Goal: Task Accomplishment & Management: Manage account settings

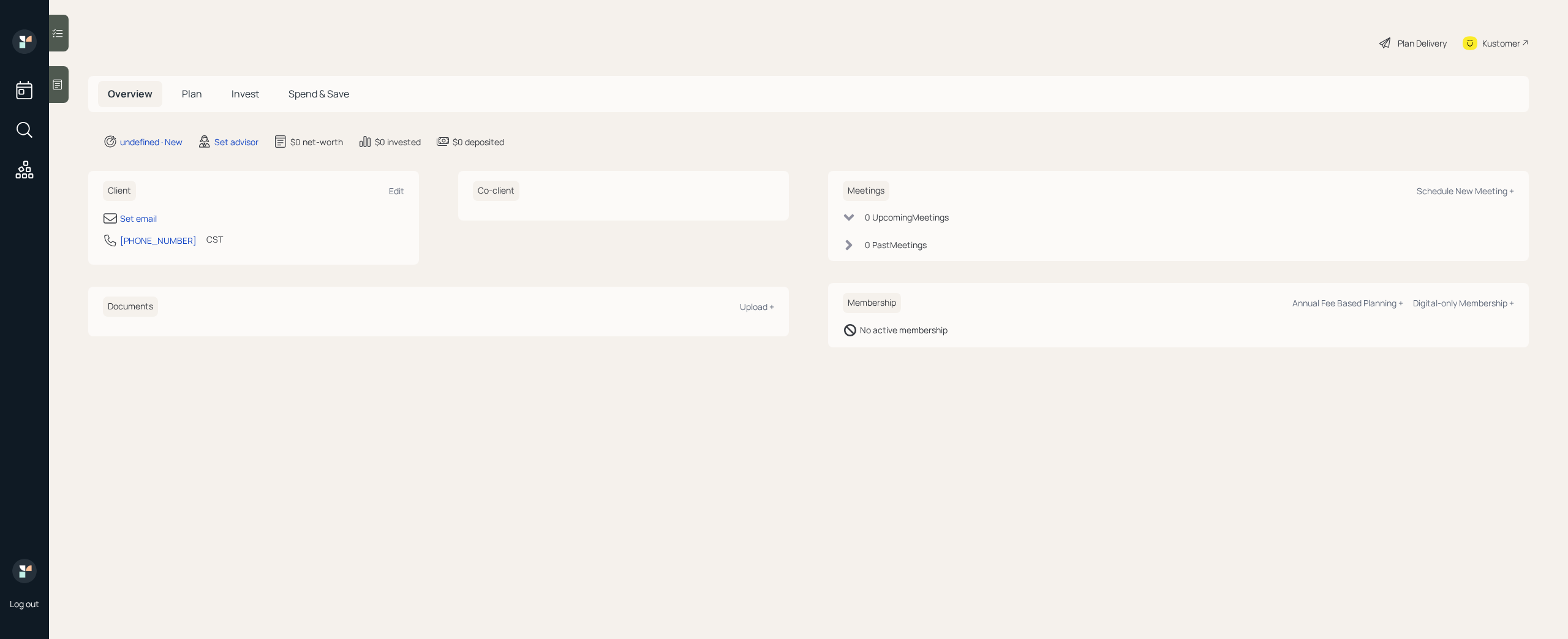
click at [50, 82] on div at bounding box center [59, 84] width 20 height 37
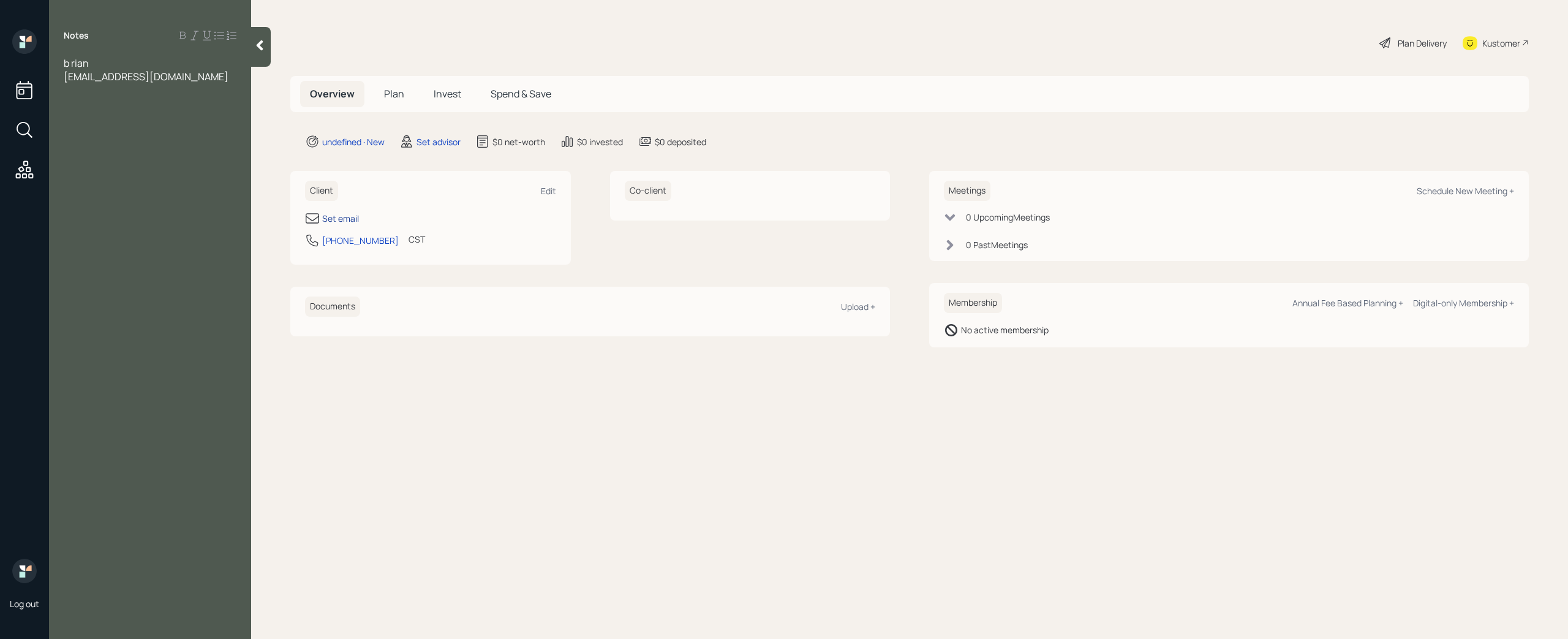
click at [355, 217] on div "Set email" at bounding box center [340, 218] width 37 height 13
select select "America/[GEOGRAPHIC_DATA]"
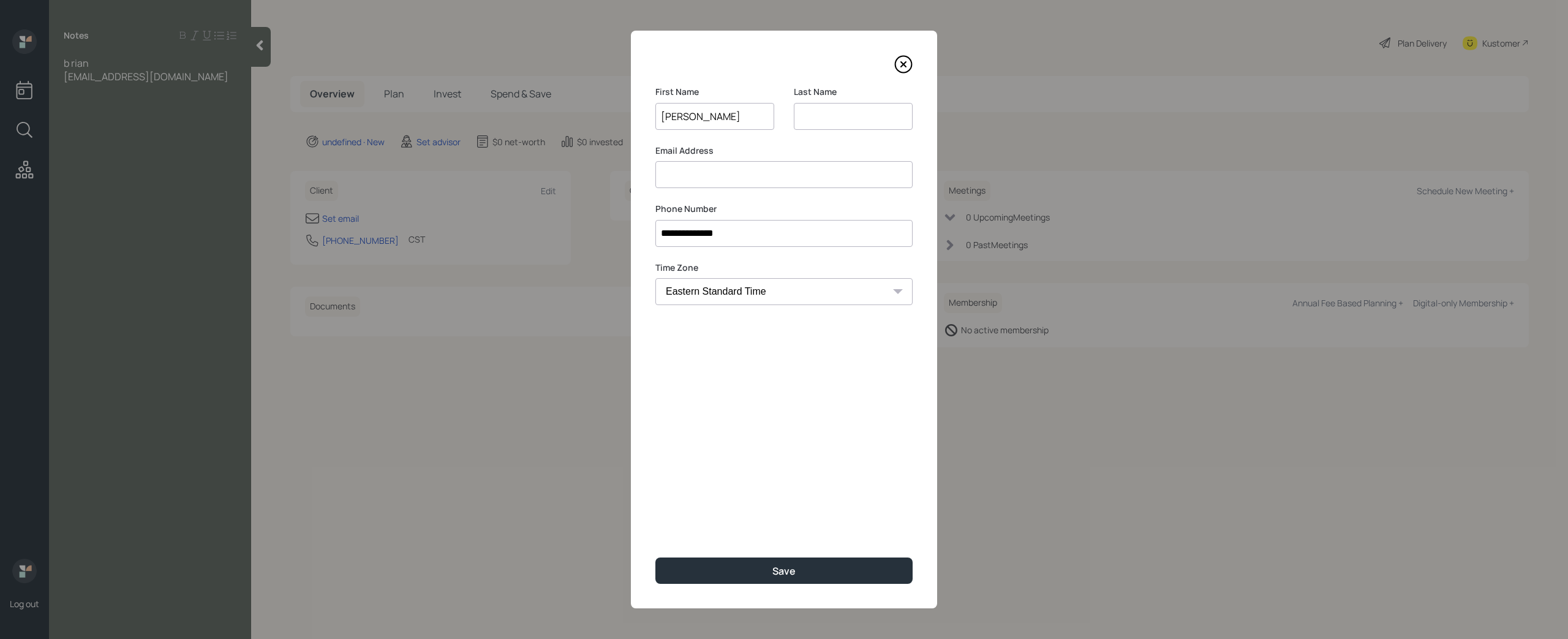
type input "[PERSON_NAME]"
click at [872, 123] on input at bounding box center [853, 116] width 118 height 27
type input "[PERSON_NAME]"
click at [753, 181] on input at bounding box center [784, 174] width 257 height 27
type input "[EMAIL_ADDRESS][DOMAIN_NAME]"
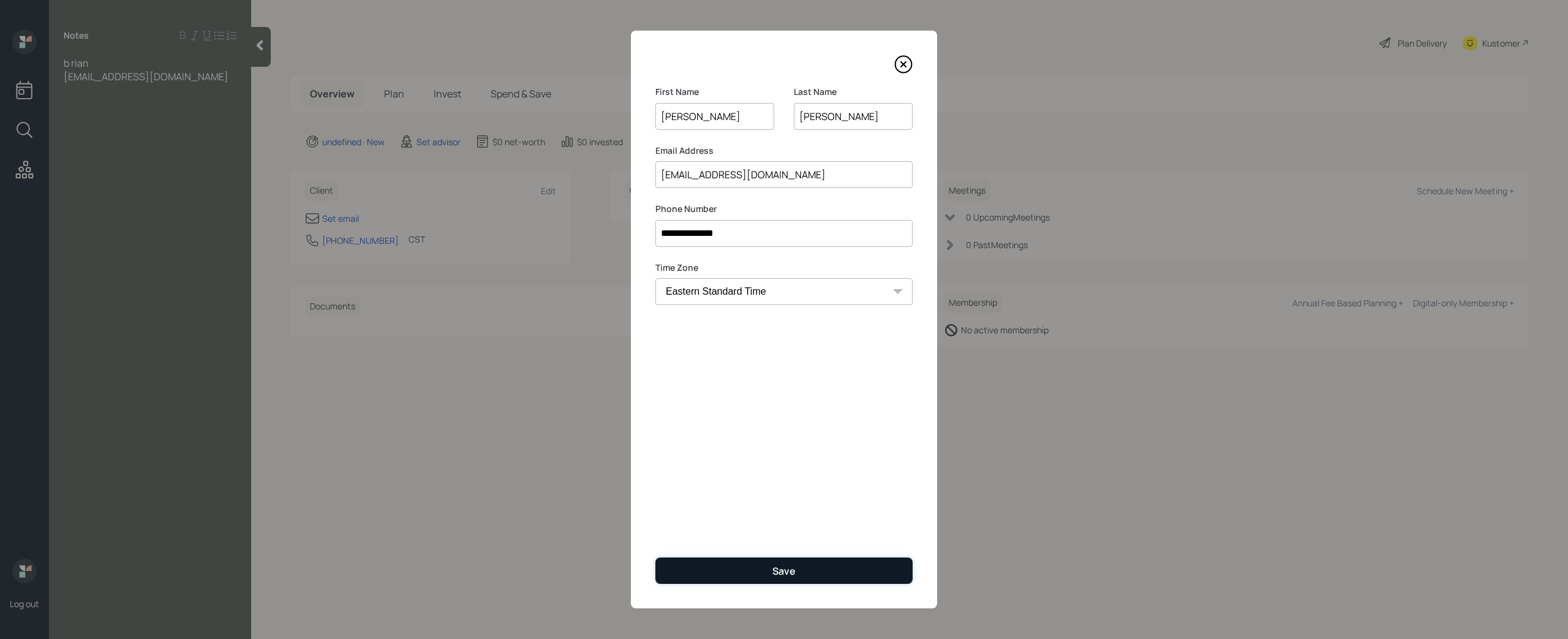
click at [817, 564] on button "Save" at bounding box center [784, 571] width 257 height 27
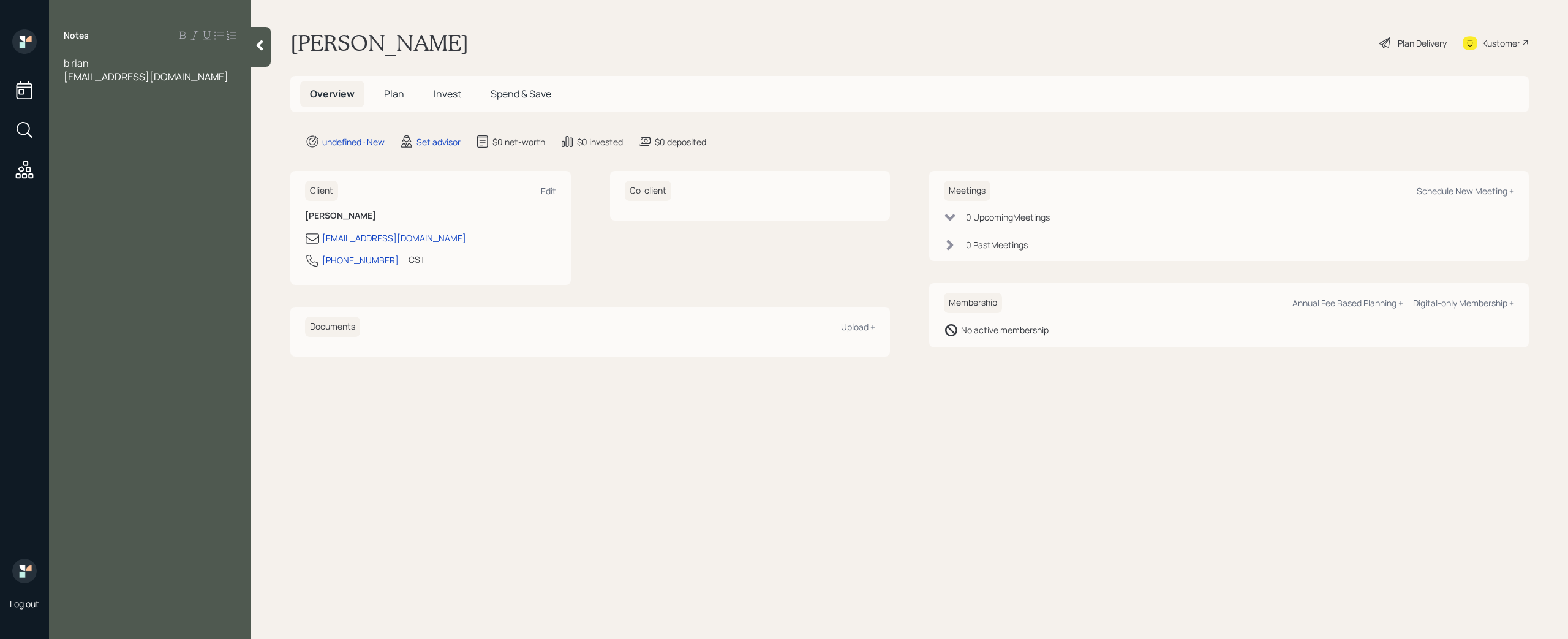
drag, startPoint x: 153, startPoint y: 125, endPoint x: 169, endPoint y: 103, distance: 27.2
click at [154, 123] on div "Notes b rian [EMAIL_ADDRESS][DOMAIN_NAME]" at bounding box center [150, 326] width 202 height 595
click at [190, 68] on div "b rian" at bounding box center [149, 63] width 173 height 13
click at [190, 96] on div "Notes b rian [EMAIL_ADDRESS][DOMAIN_NAME]" at bounding box center [150, 326] width 202 height 595
click at [187, 85] on div "Notes b rian [EMAIL_ADDRESS][DOMAIN_NAME]" at bounding box center [150, 326] width 202 height 595
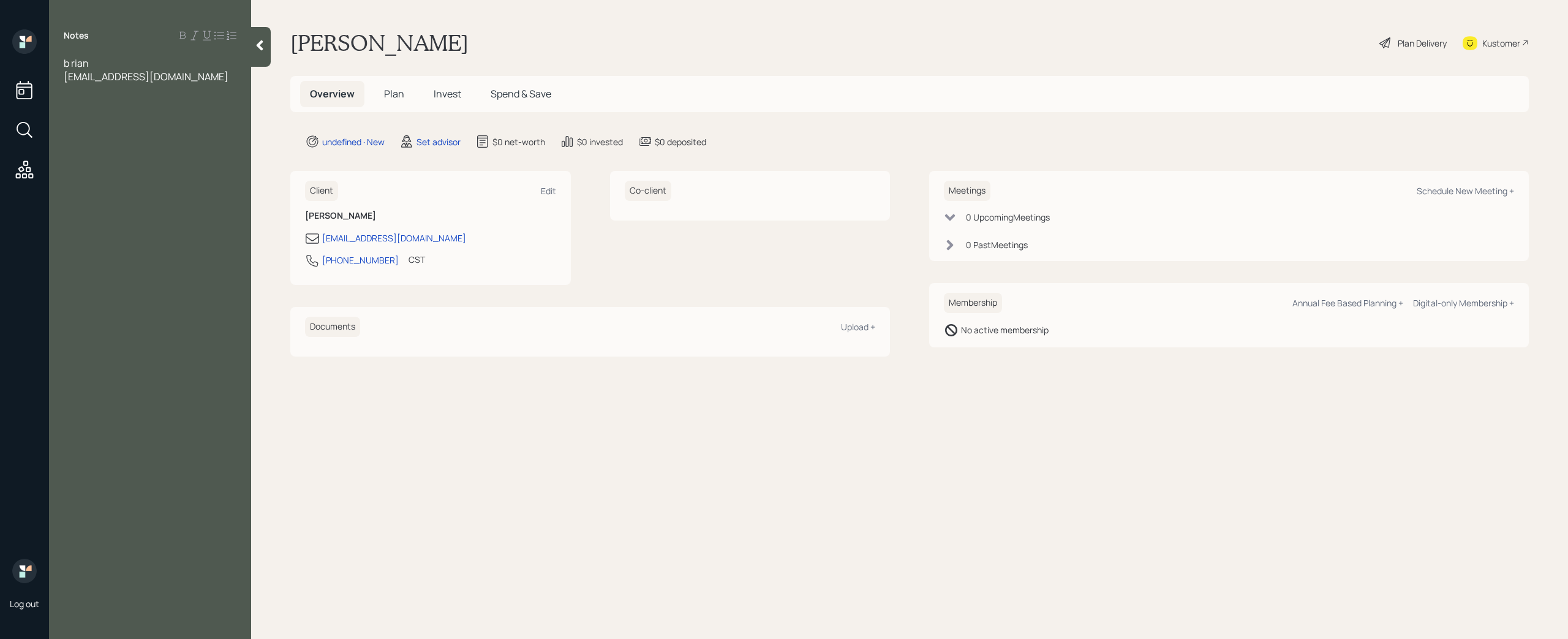
click at [183, 82] on div "[EMAIL_ADDRESS][DOMAIN_NAME]" at bounding box center [149, 77] width 173 height 13
click at [96, 85] on div at bounding box center [149, 90] width 173 height 13
click at [177, 103] on div "[PERSON_NAME] [PERSON_NAME] account" at bounding box center [149, 110] width 173 height 27
click at [210, 93] on span "not retiring for another 4-5 years" at bounding box center [137, 90] width 147 height 13
click at [204, 118] on div "[PERSON_NAME] [PERSON_NAME] account" at bounding box center [149, 123] width 173 height 27
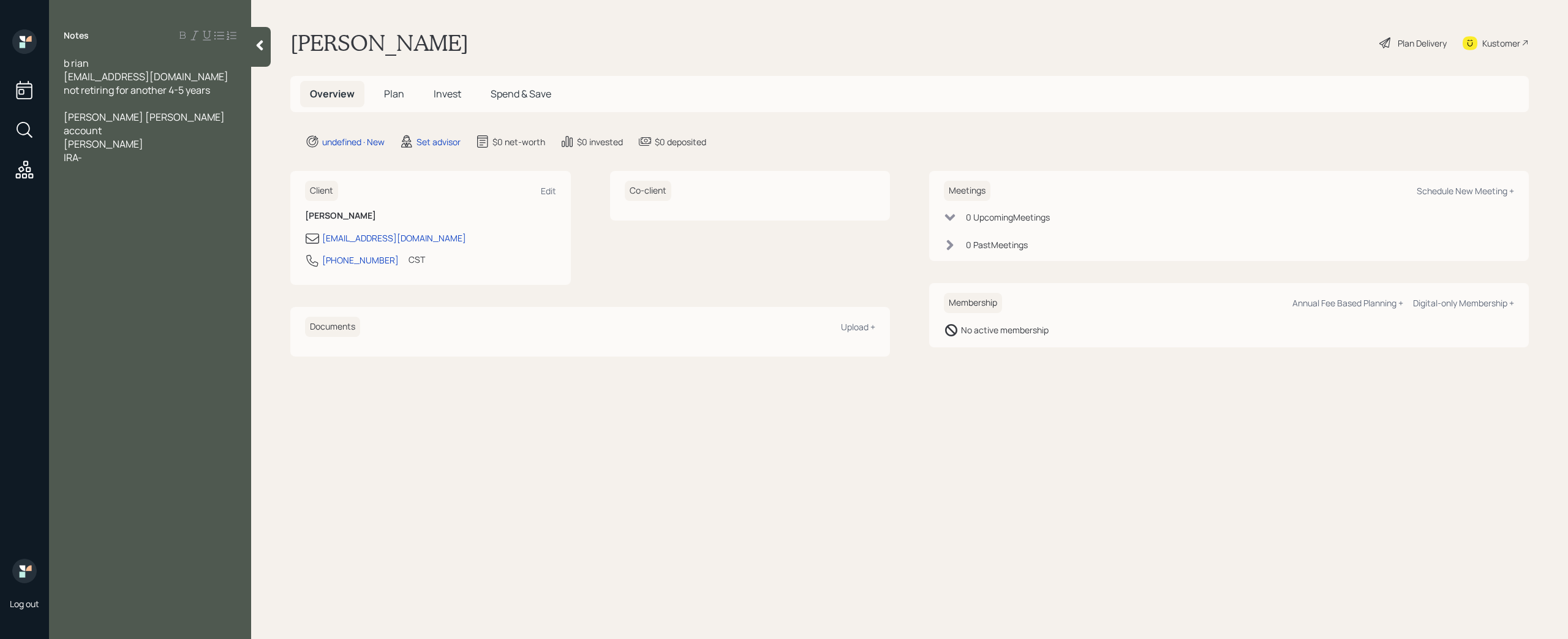
click at [118, 138] on div "[PERSON_NAME]" at bounding box center [149, 144] width 173 height 13
click at [94, 108] on div at bounding box center [149, 103] width 173 height 13
click at [116, 151] on div "[PERSON_NAME] -" at bounding box center [149, 158] width 173 height 13
click at [97, 164] on div "IRA-" at bounding box center [149, 171] width 173 height 13
click at [113, 178] on div "Savings -" at bounding box center [149, 184] width 173 height 13
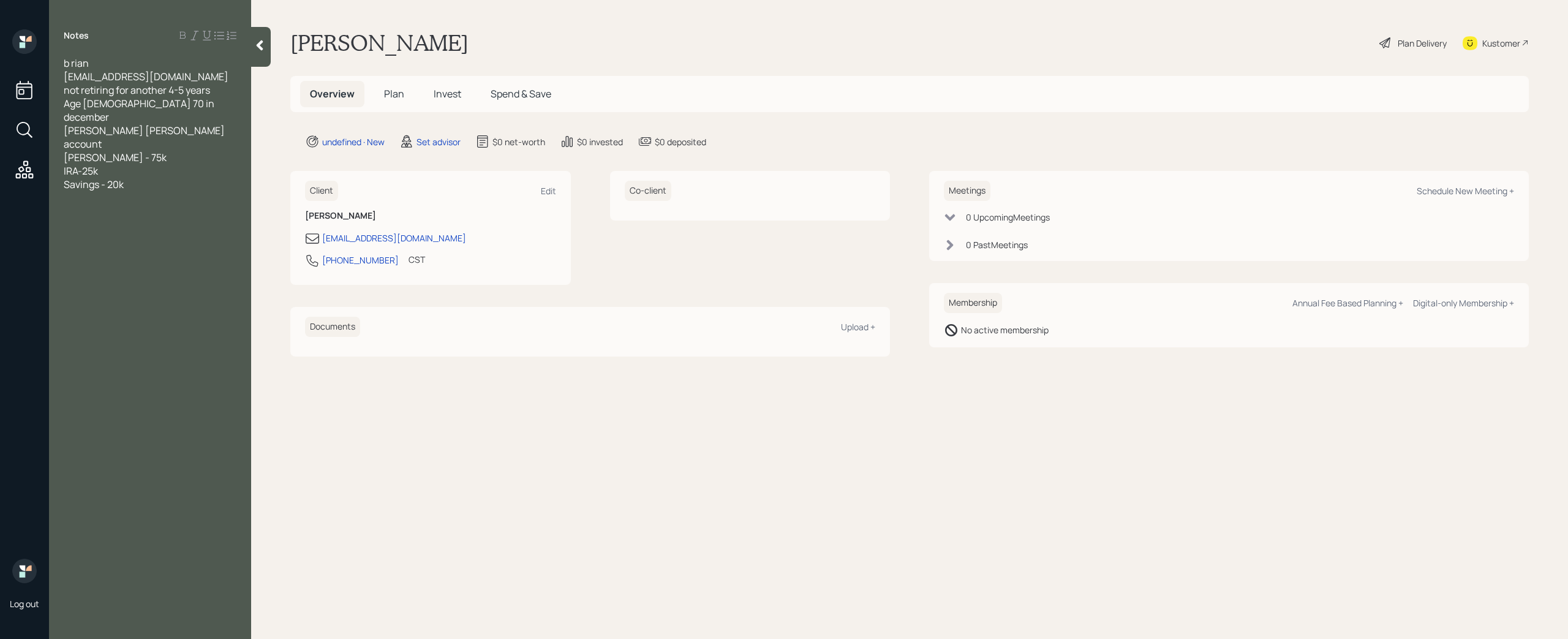
click at [183, 123] on div "[PERSON_NAME] [PERSON_NAME] account" at bounding box center [149, 137] width 173 height 27
click at [173, 100] on div "Age [DEMOGRAPHIC_DATA] 70 in december" at bounding box center [149, 110] width 173 height 27
click at [123, 204] on div at bounding box center [149, 211] width 173 height 13
click at [85, 123] on div at bounding box center [149, 130] width 173 height 13
click at [178, 232] on div "Household Income" at bounding box center [149, 239] width 173 height 13
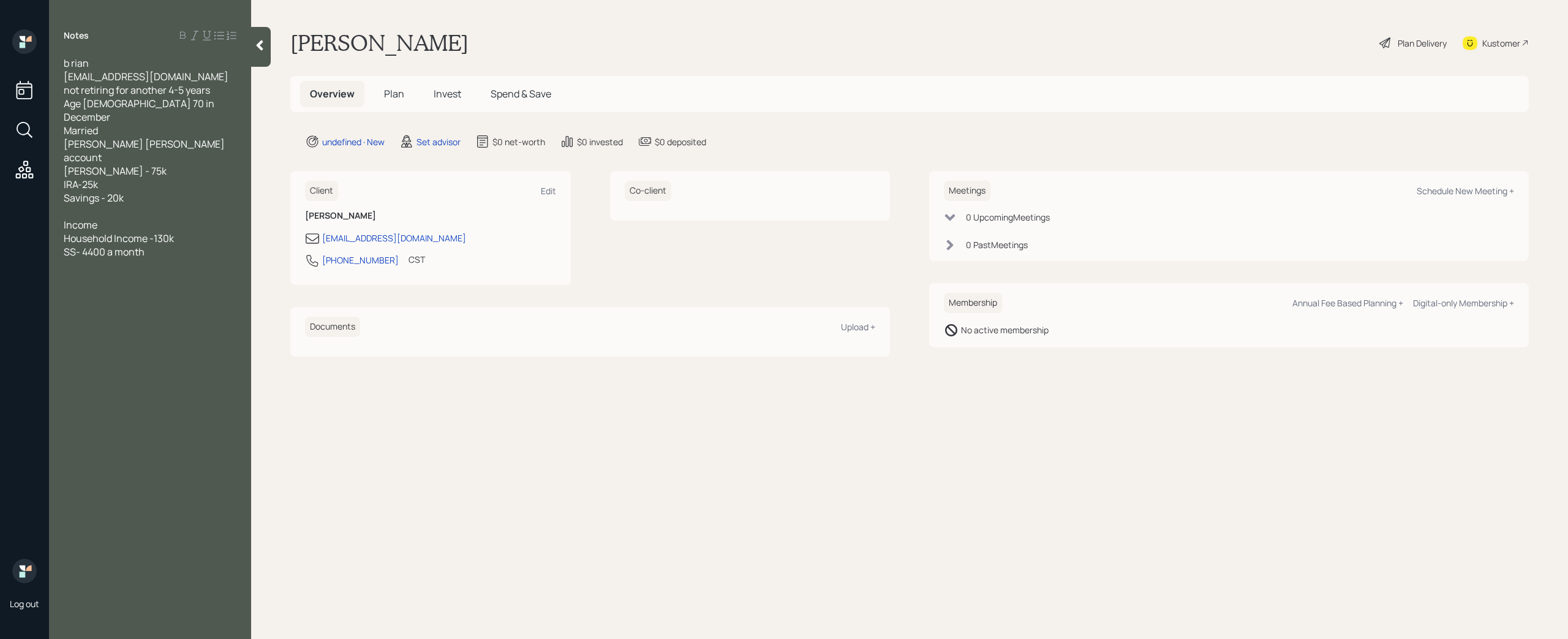
click at [156, 245] on div "SS- 4400 a month" at bounding box center [149, 252] width 173 height 13
click at [1475, 191] on div "Schedule New Meeting +" at bounding box center [1465, 191] width 98 height 12
select select "round-[PERSON_NAME]"
click at [133, 353] on div "investment" at bounding box center [149, 360] width 173 height 13
click at [263, 55] on div at bounding box center [261, 47] width 20 height 40
